Goal: Check status: Check status

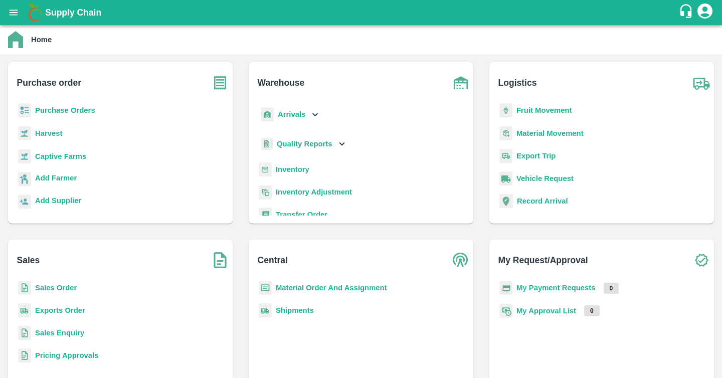
click at [84, 108] on b "Purchase Orders" at bounding box center [65, 110] width 60 height 8
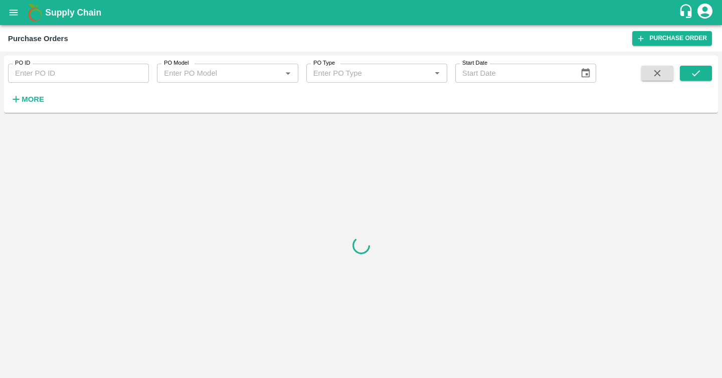
click at [90, 72] on input "PO ID" at bounding box center [78, 73] width 141 height 19
paste input "161917"
type input "161917"
click at [703, 78] on button "submit" at bounding box center [695, 73] width 32 height 15
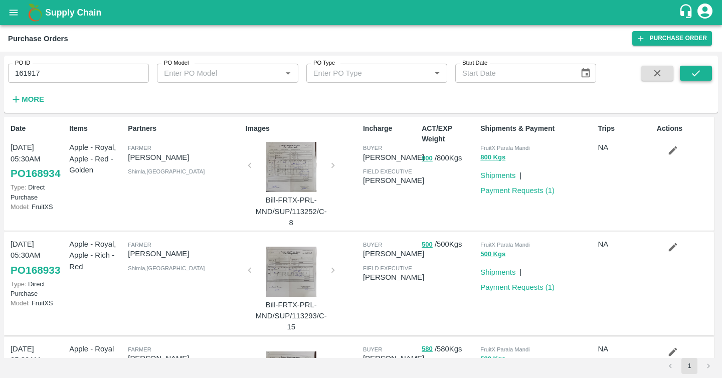
click at [710, 75] on button "submit" at bounding box center [695, 73] width 32 height 15
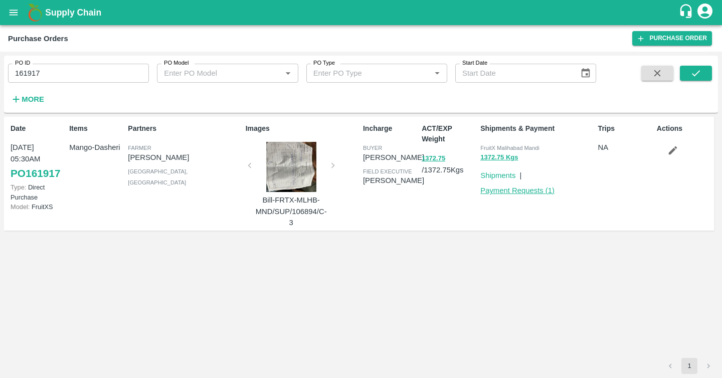
click at [536, 188] on link "Payment Requests ( 1 )" at bounding box center [517, 190] width 74 height 8
